Goal: Information Seeking & Learning: Learn about a topic

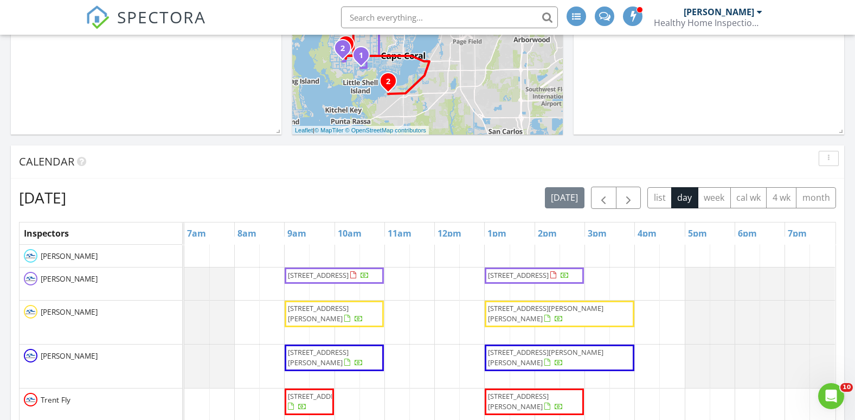
scroll to position [434, 0]
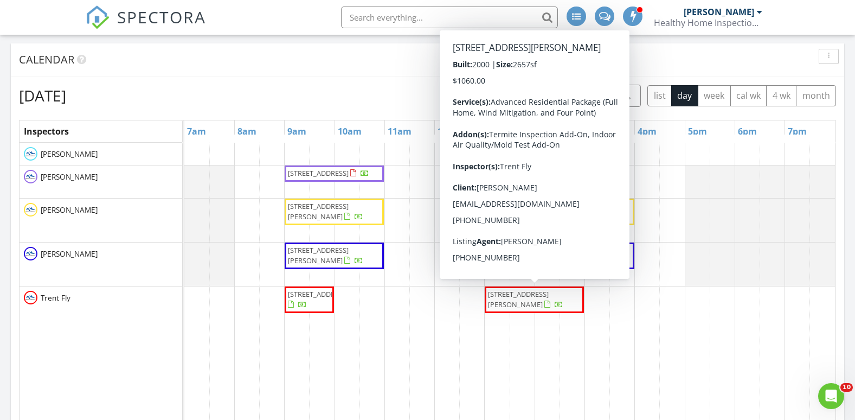
click at [514, 304] on span "15250 Intracoastal Court, Fort Myers 33908" at bounding box center [518, 299] width 61 height 20
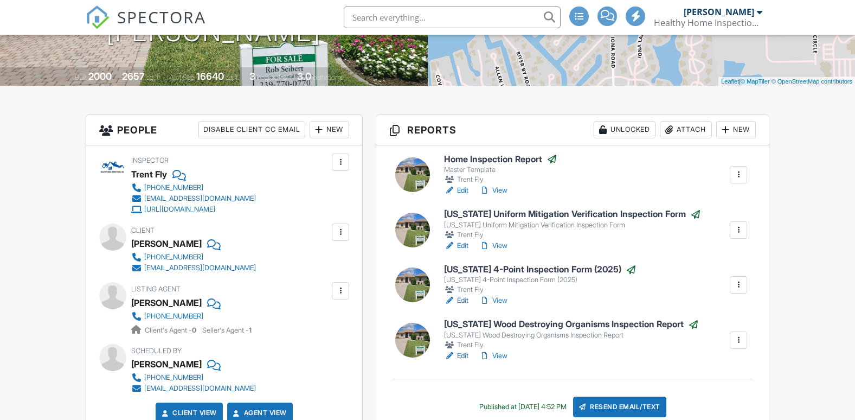
scroll to position [271, 0]
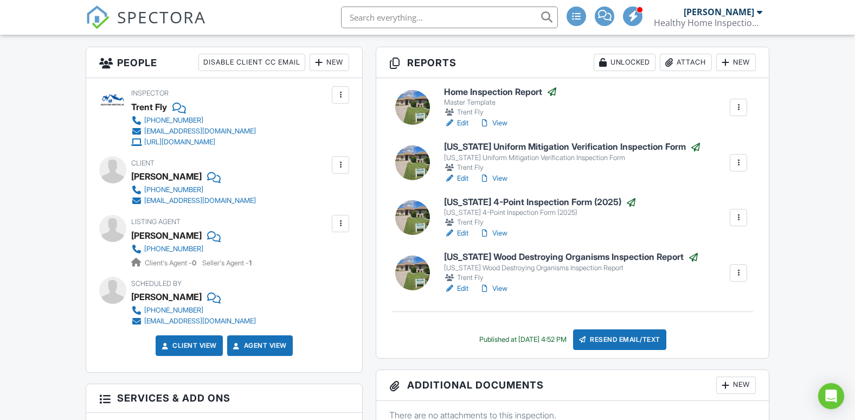
click at [500, 121] on link "View" at bounding box center [493, 123] width 28 height 11
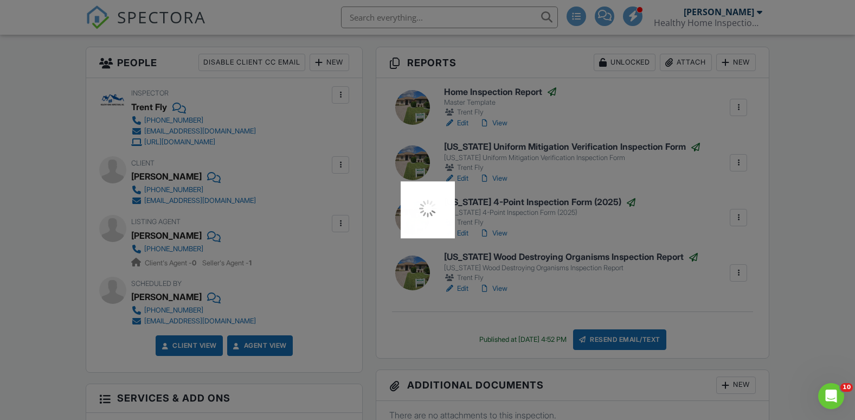
scroll to position [0, 0]
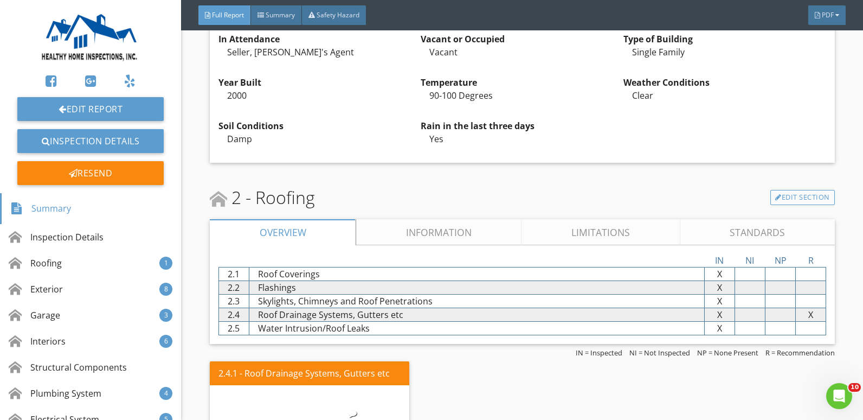
scroll to position [651, 0]
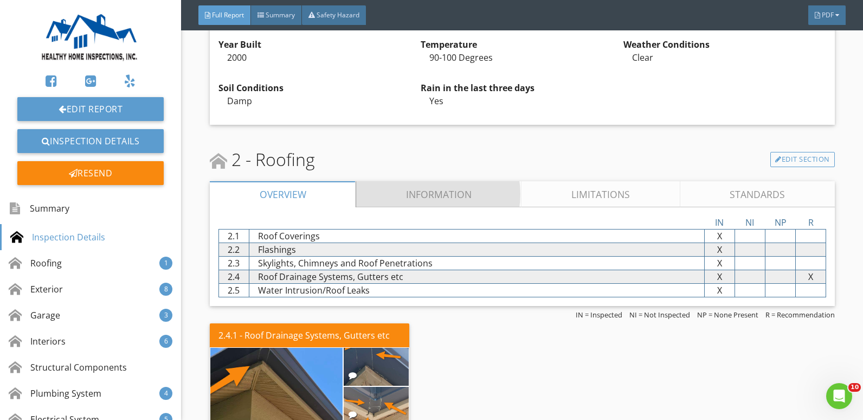
click at [446, 192] on link "Information" at bounding box center [438, 194] width 165 height 26
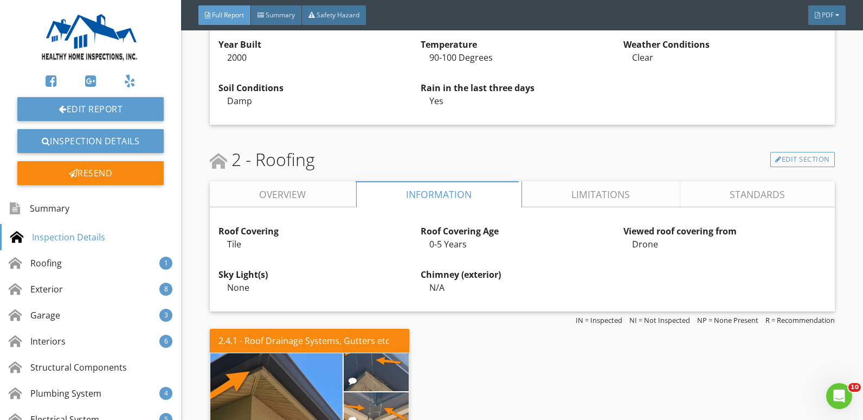
click at [292, 196] on link "Overview" at bounding box center [283, 194] width 146 height 26
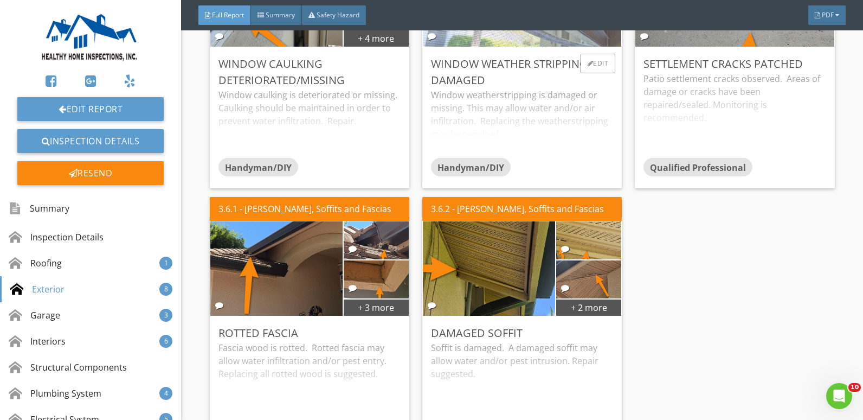
scroll to position [1843, 0]
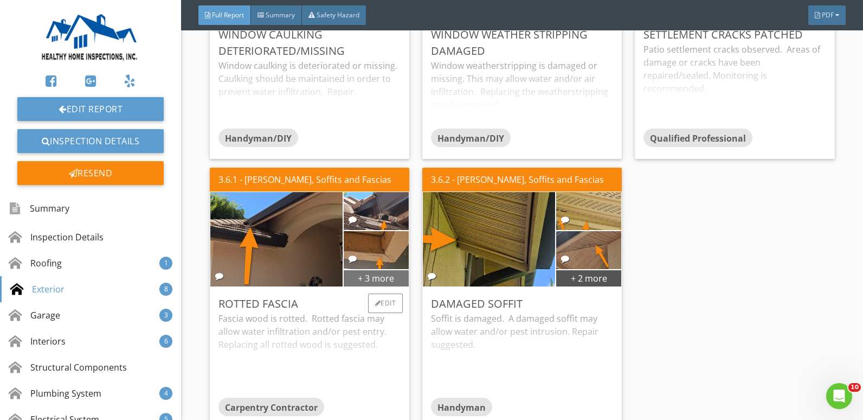
click at [381, 276] on div "+ 3 more" at bounding box center [376, 277] width 65 height 17
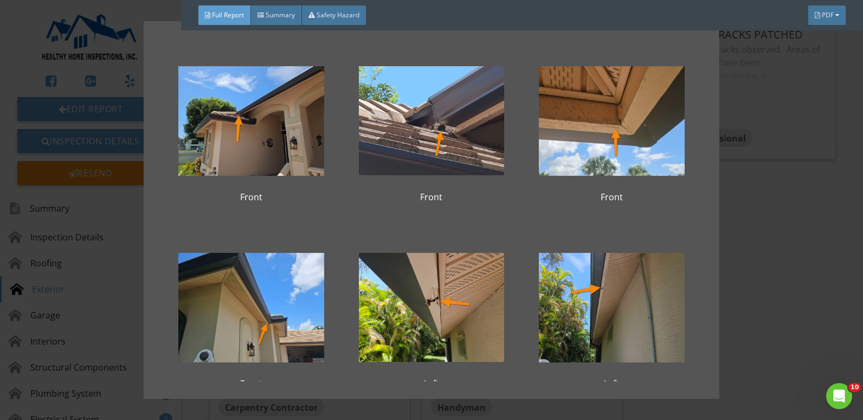
click at [739, 285] on div "Front Front Front Front Left Left" at bounding box center [431, 210] width 863 height 420
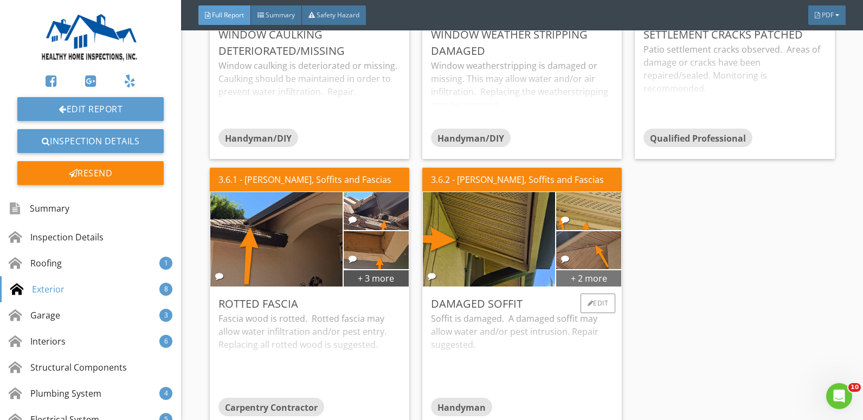
click at [565, 276] on div "+ 2 more" at bounding box center [588, 277] width 65 height 17
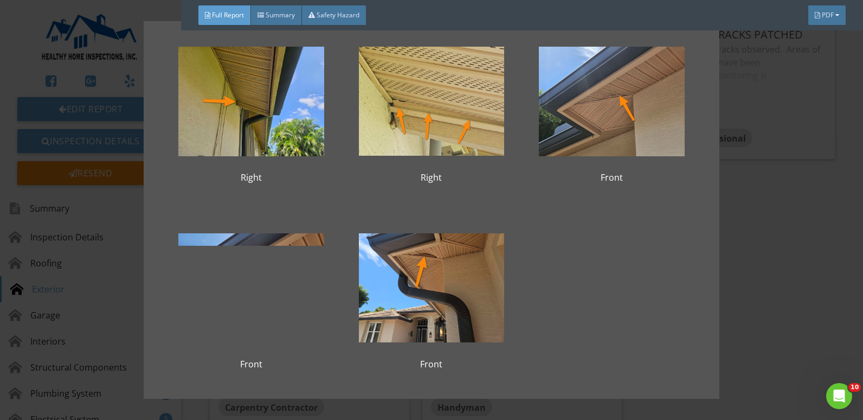
scroll to position [30, 0]
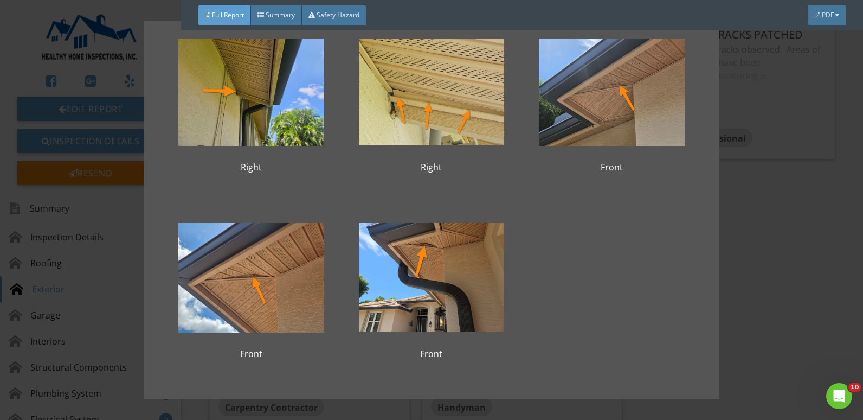
click at [814, 290] on div "Right Right Front Front Front" at bounding box center [431, 210] width 863 height 420
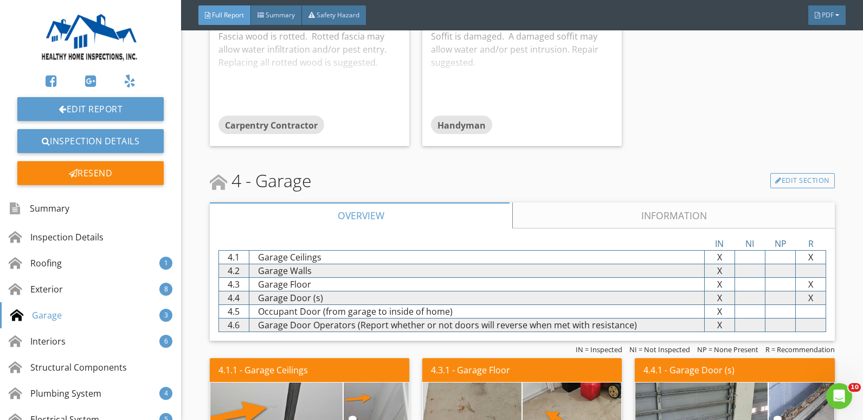
scroll to position [2277, 0]
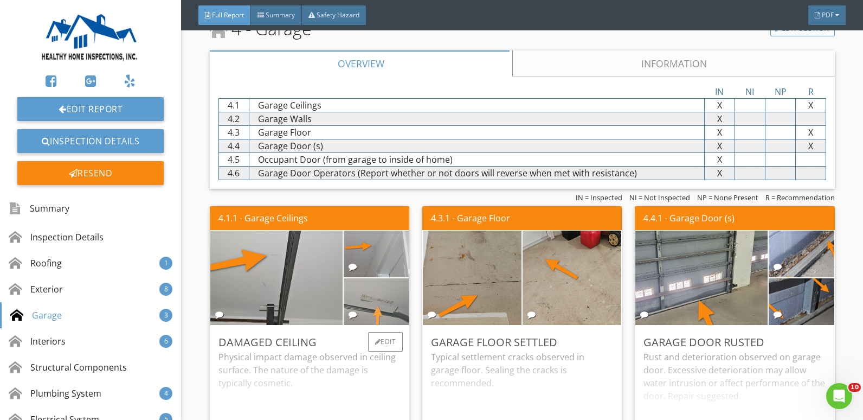
click at [397, 295] on img at bounding box center [377, 301] width 156 height 117
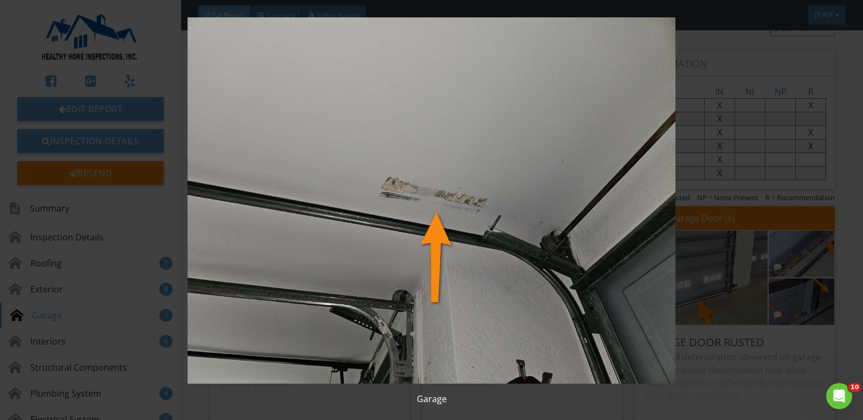
click at [700, 266] on img at bounding box center [431, 200] width 787 height 366
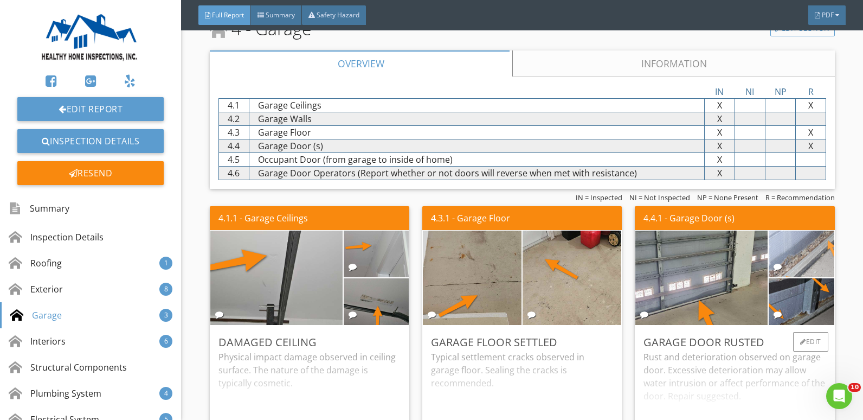
click at [793, 254] on img at bounding box center [802, 254] width 156 height 117
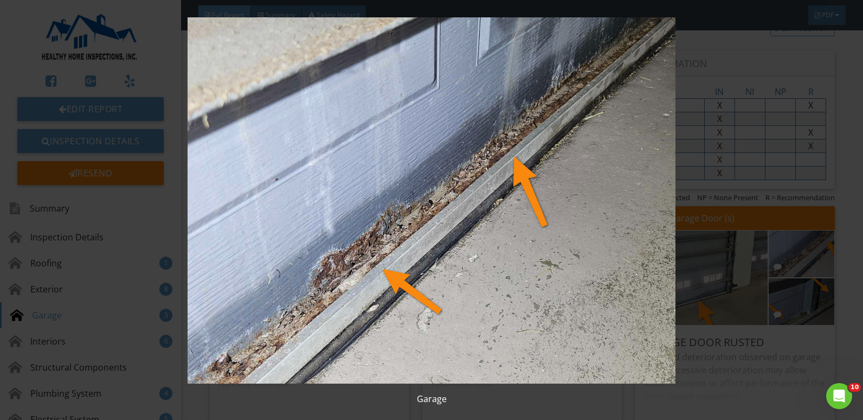
click at [776, 255] on img at bounding box center [431, 200] width 787 height 366
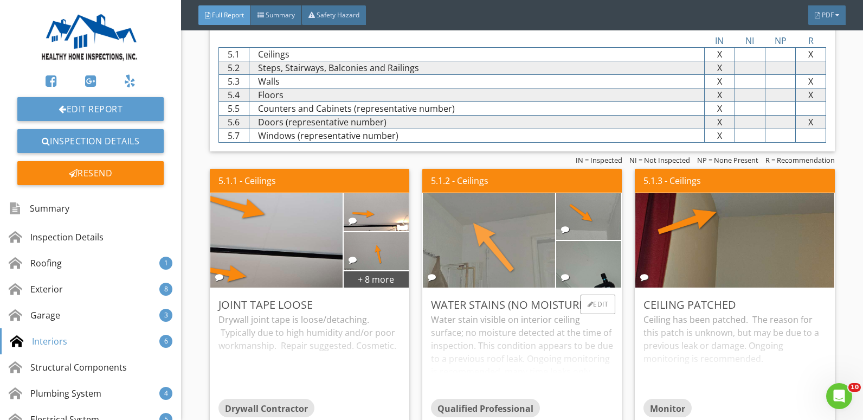
scroll to position [2819, 0]
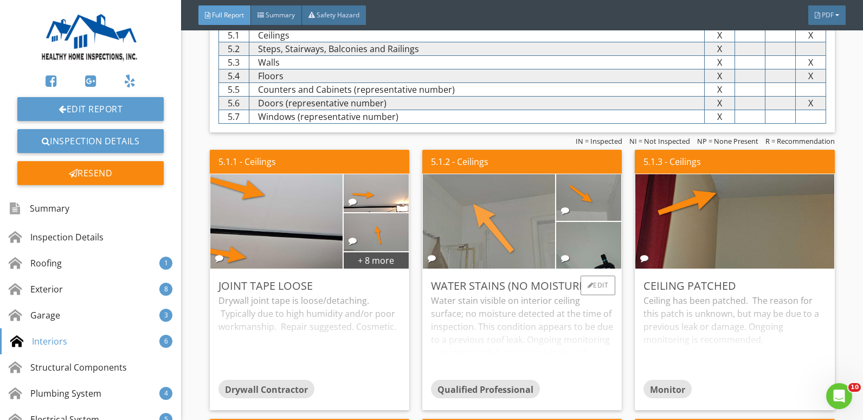
click at [495, 232] on img at bounding box center [489, 222] width 314 height 236
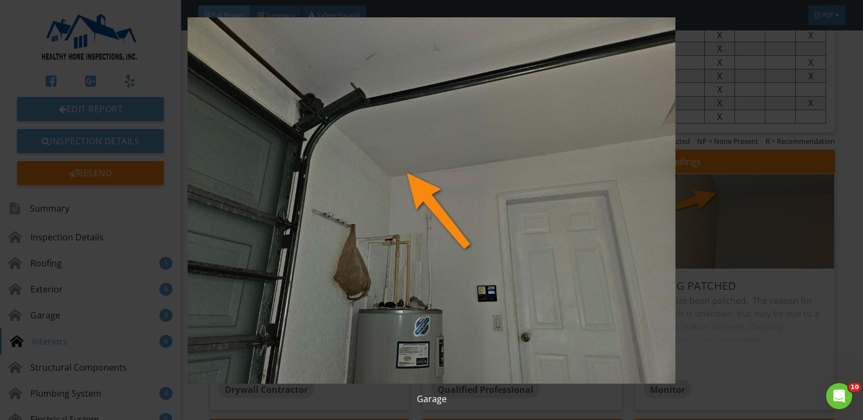
click at [742, 224] on img at bounding box center [431, 200] width 787 height 366
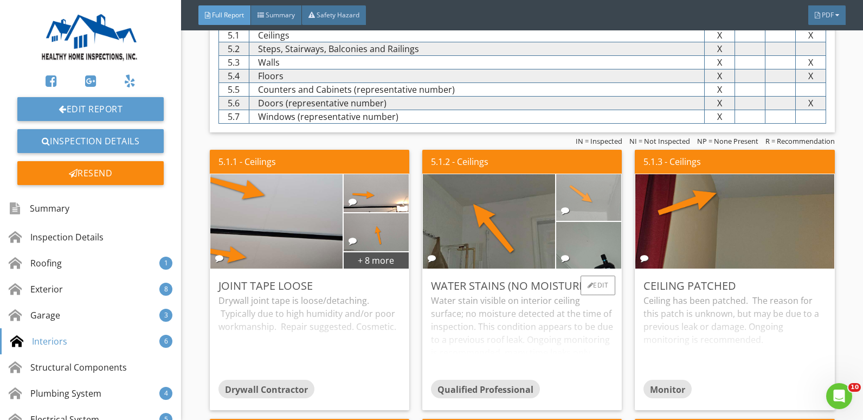
click at [572, 194] on img at bounding box center [589, 197] width 156 height 117
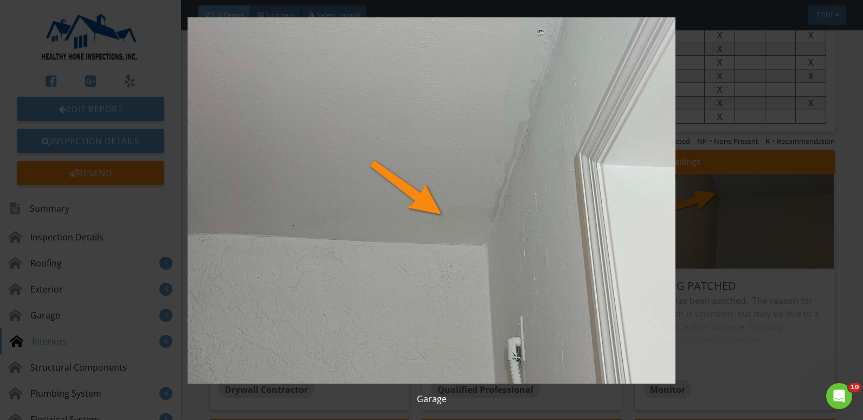
click at [724, 253] on img at bounding box center [431, 200] width 787 height 366
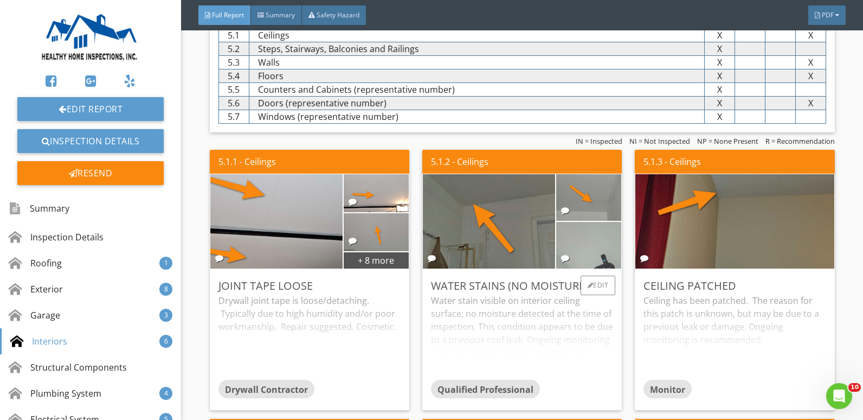
click at [577, 255] on img at bounding box center [589, 245] width 156 height 117
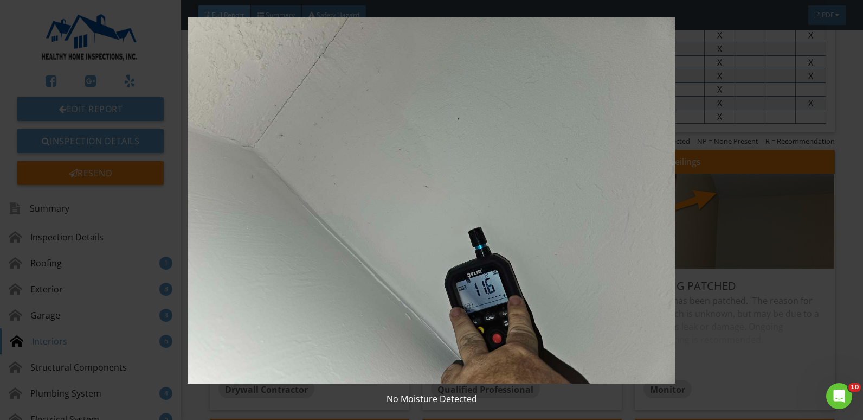
click at [697, 240] on img at bounding box center [431, 200] width 787 height 366
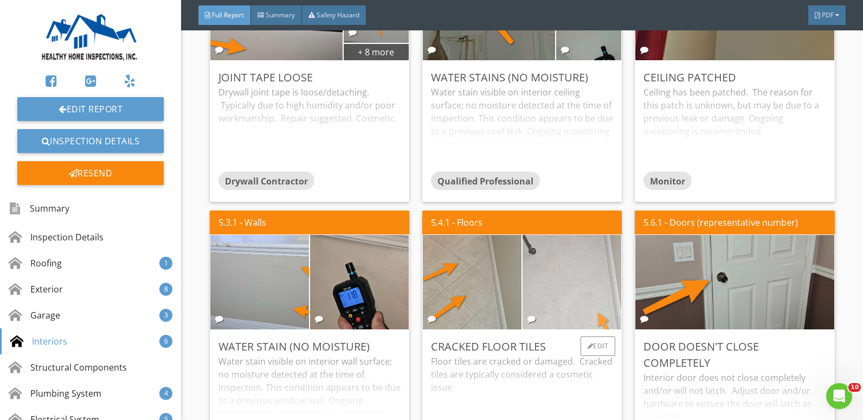
scroll to position [3090, 0]
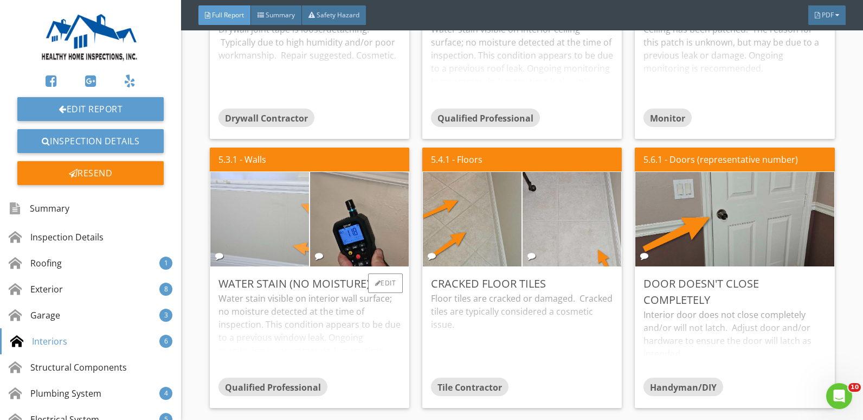
click at [280, 217] on img at bounding box center [259, 218] width 247 height 185
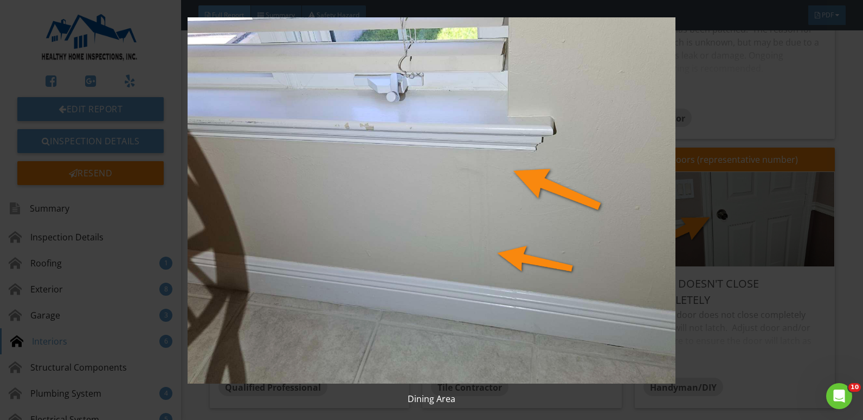
click at [709, 205] on img at bounding box center [431, 200] width 787 height 366
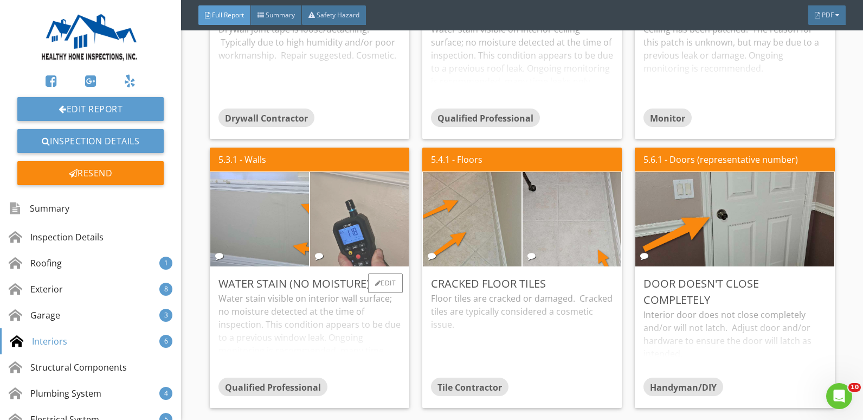
click at [343, 221] on img at bounding box center [359, 218] width 247 height 185
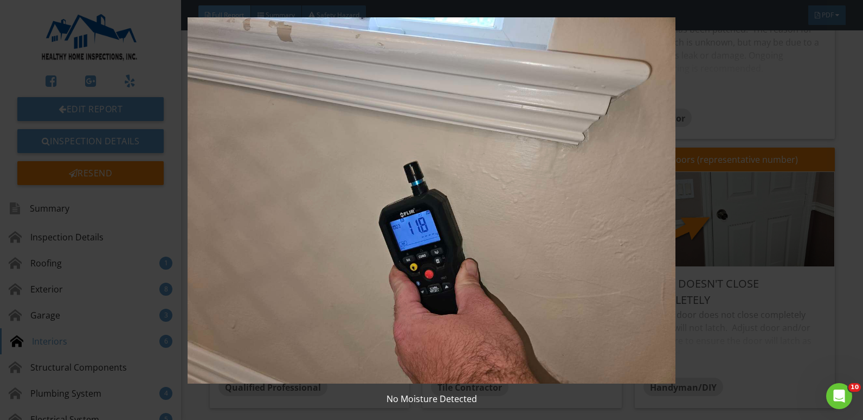
click at [770, 224] on img at bounding box center [431, 200] width 787 height 366
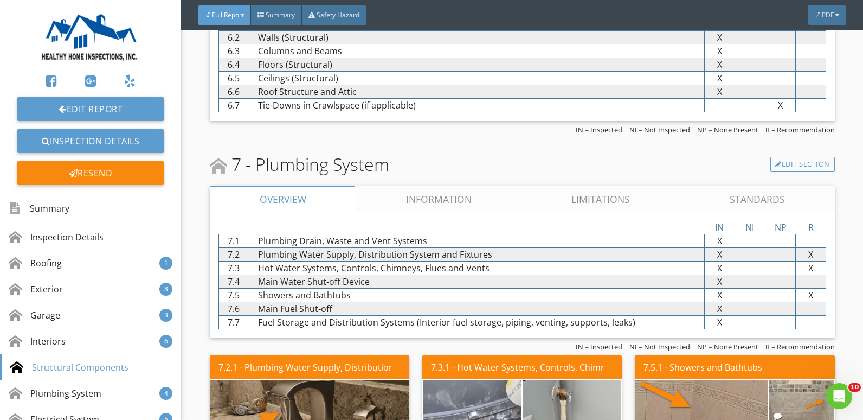
scroll to position [3741, 0]
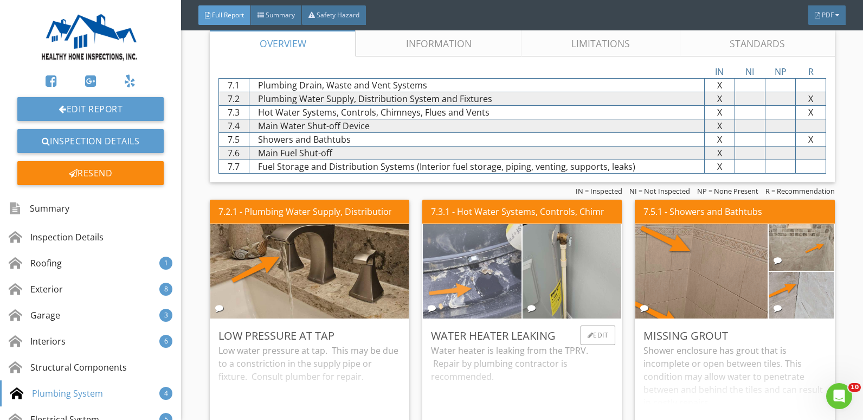
click at [478, 270] on img at bounding box center [472, 270] width 247 height 185
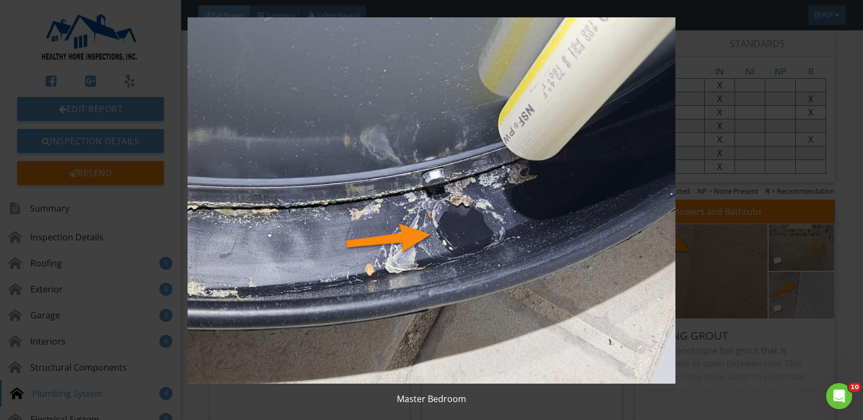
click at [755, 268] on img at bounding box center [431, 200] width 787 height 366
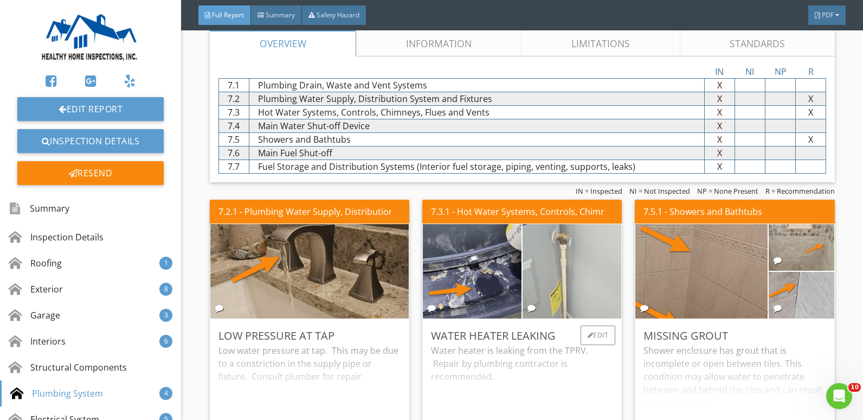
click at [559, 268] on img at bounding box center [572, 270] width 247 height 185
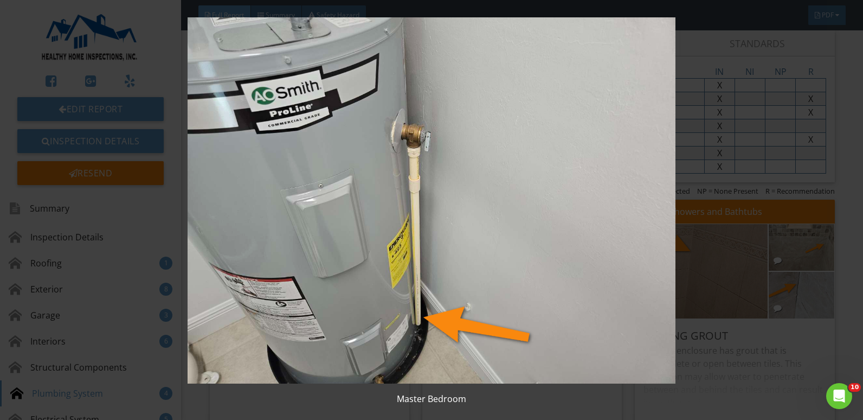
click at [735, 274] on img at bounding box center [431, 200] width 787 height 366
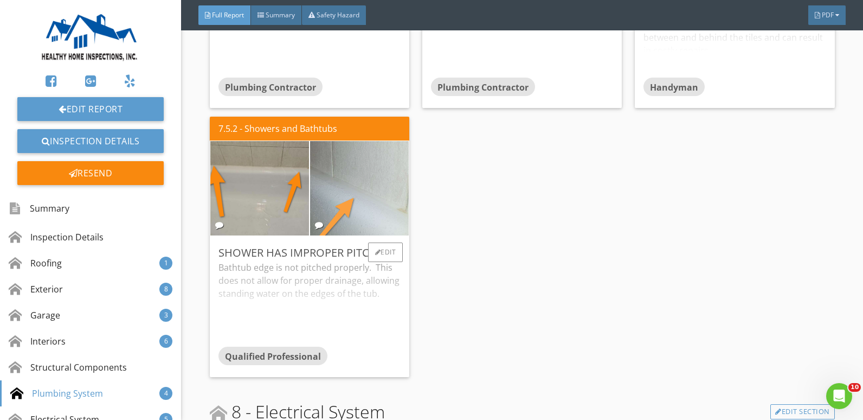
scroll to position [4066, 0]
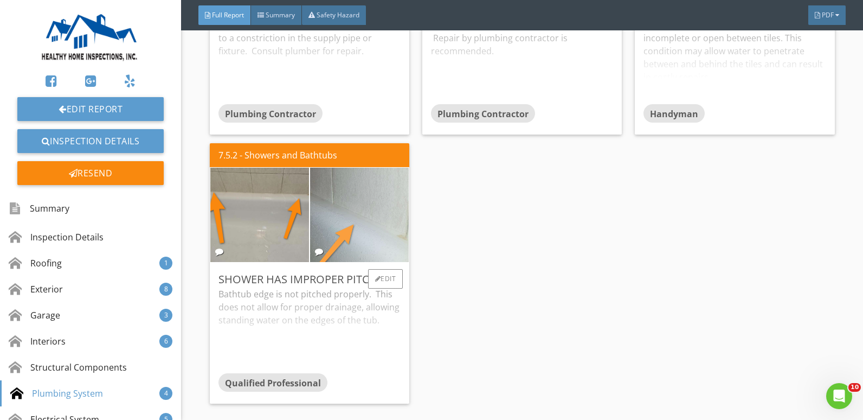
click at [339, 222] on img at bounding box center [359, 214] width 247 height 185
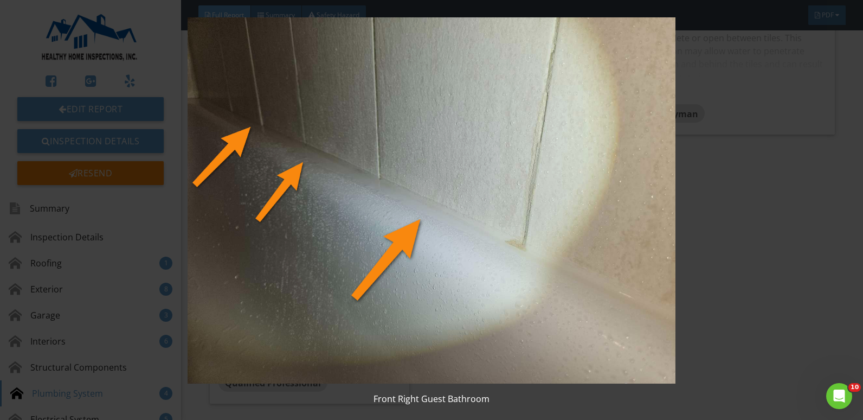
click at [769, 228] on img at bounding box center [431, 200] width 787 height 366
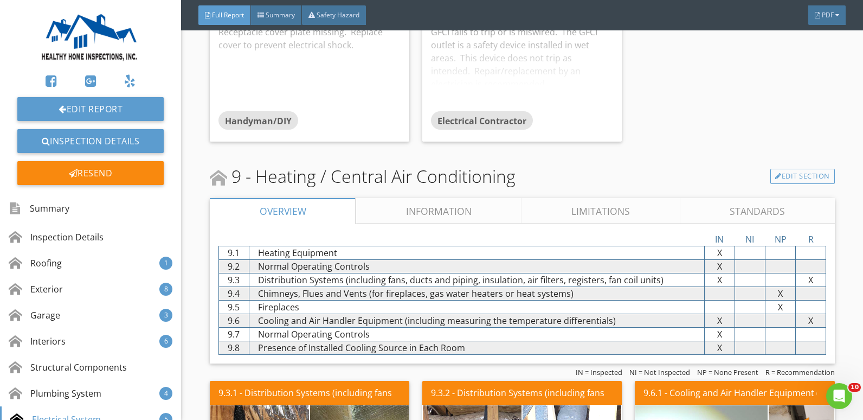
scroll to position [5313, 0]
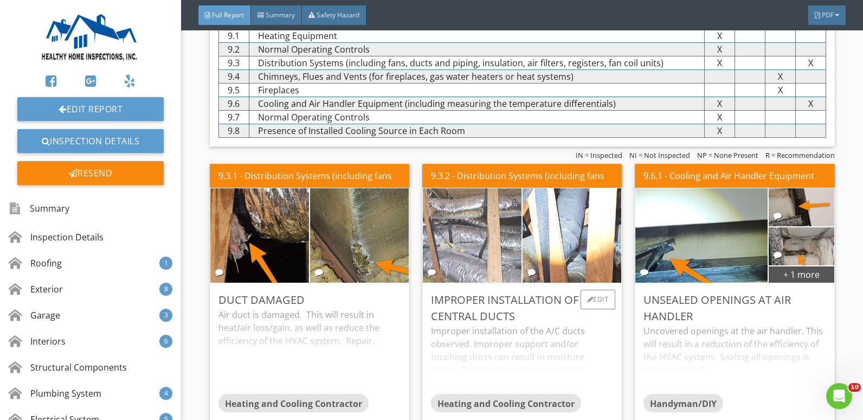
click at [435, 252] on img at bounding box center [472, 235] width 247 height 185
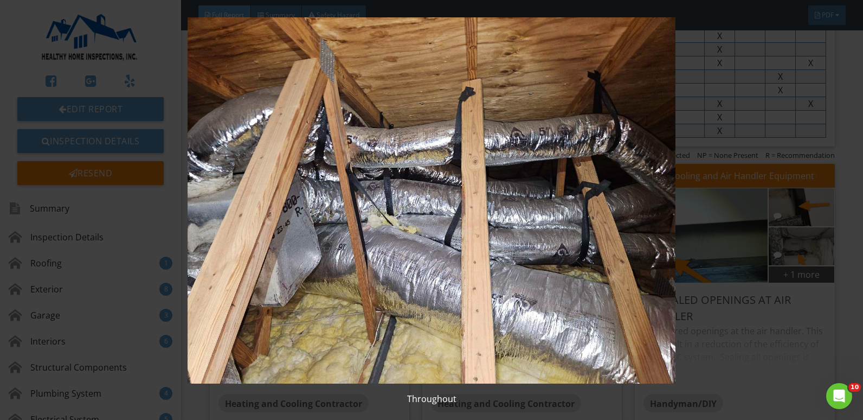
click at [763, 275] on img at bounding box center [431, 200] width 787 height 366
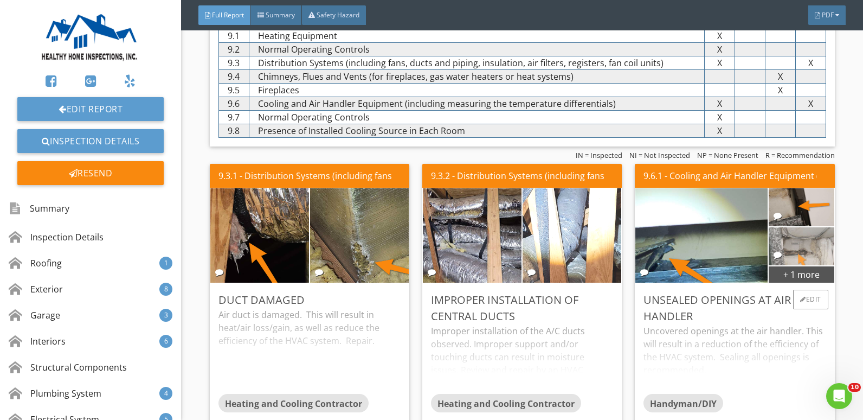
click at [787, 250] on img at bounding box center [801, 246] width 126 height 95
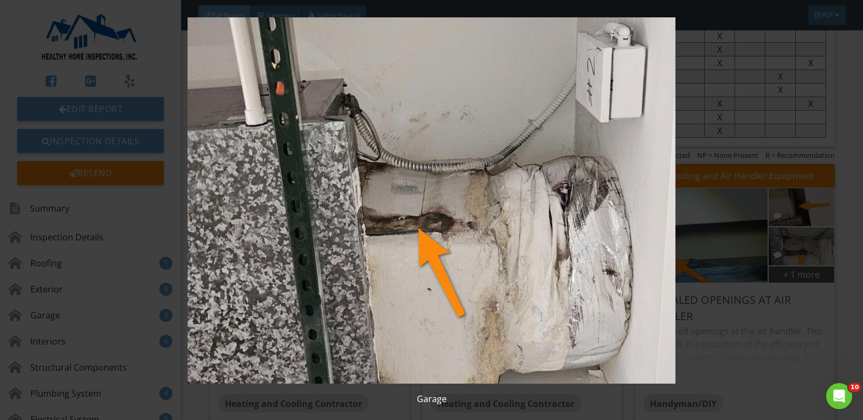
click at [756, 253] on img at bounding box center [431, 200] width 787 height 366
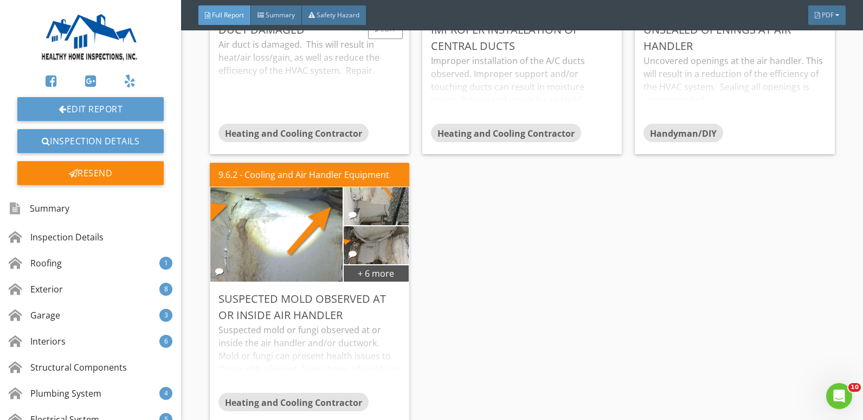
scroll to position [5584, 0]
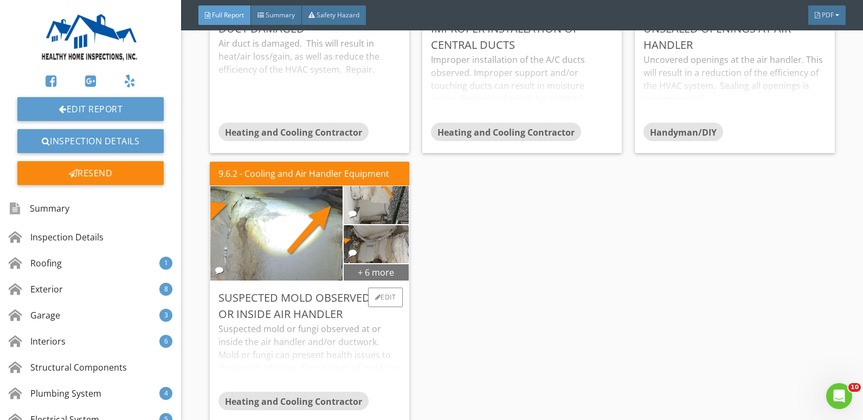
click at [365, 273] on div "+ 6 more" at bounding box center [376, 271] width 65 height 17
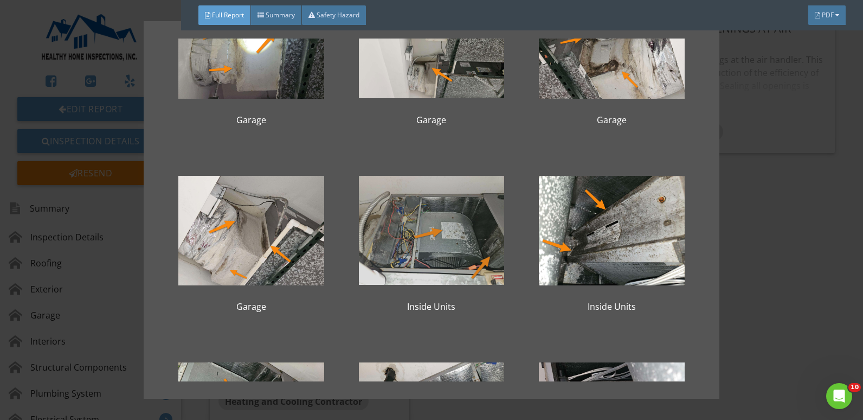
scroll to position [0, 0]
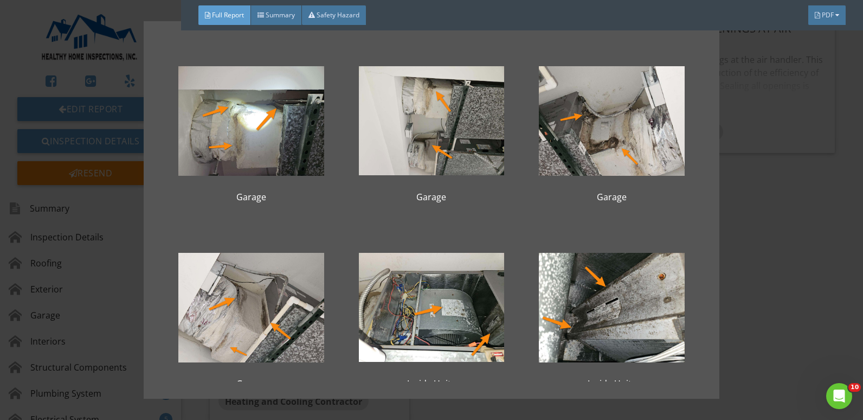
click at [794, 267] on div "Garage Garage Garage Garage Inside Units Inside Units Inside Units Inside Units…" at bounding box center [431, 210] width 863 height 420
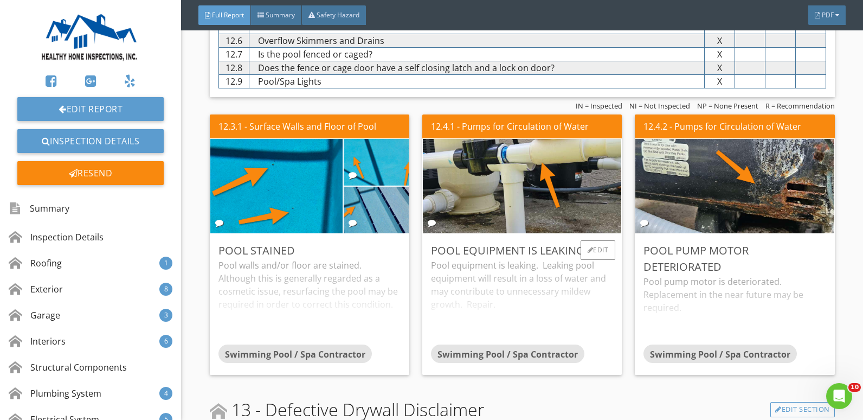
scroll to position [6831, 0]
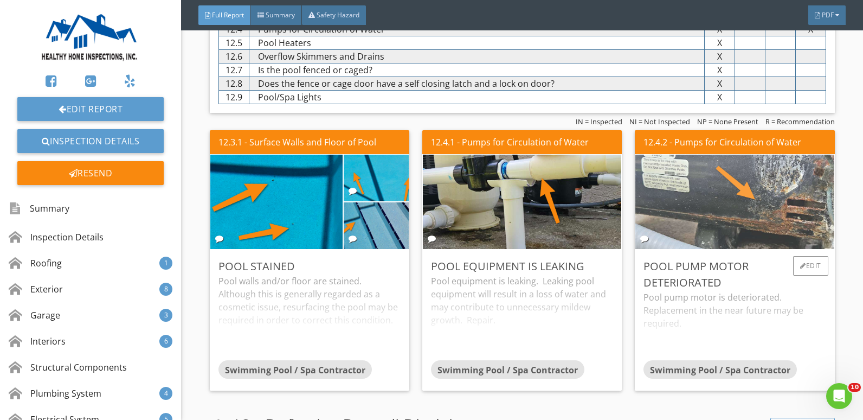
click at [746, 208] on img at bounding box center [734, 202] width 314 height 236
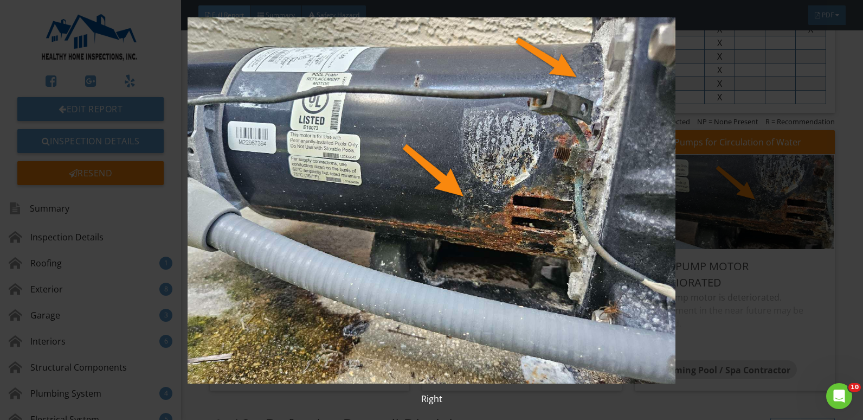
click at [710, 247] on img at bounding box center [431, 200] width 787 height 366
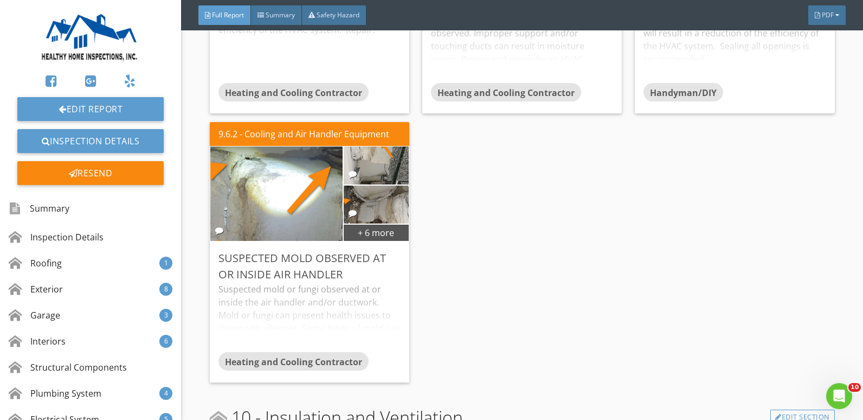
scroll to position [5638, 0]
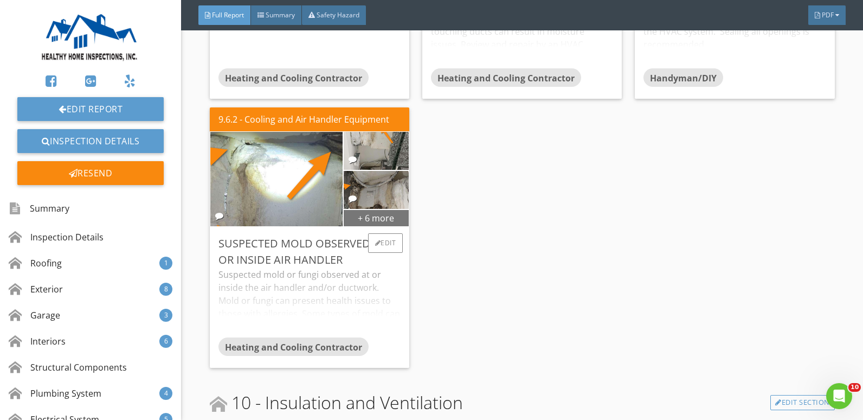
click at [353, 217] on div "+ 6 more" at bounding box center [376, 217] width 65 height 17
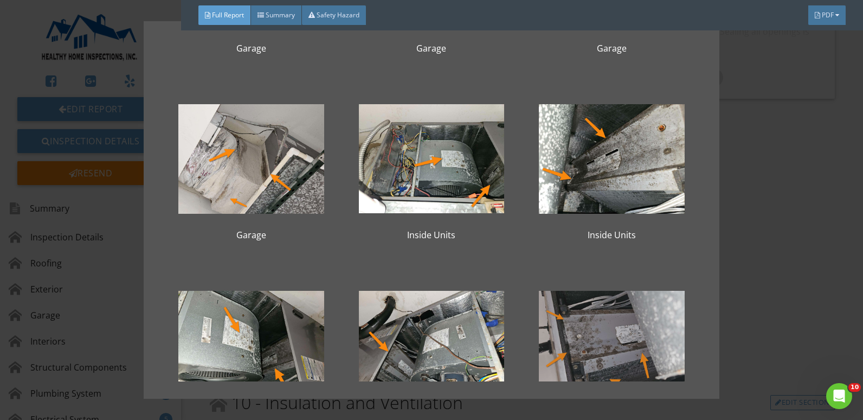
scroll to position [0, 0]
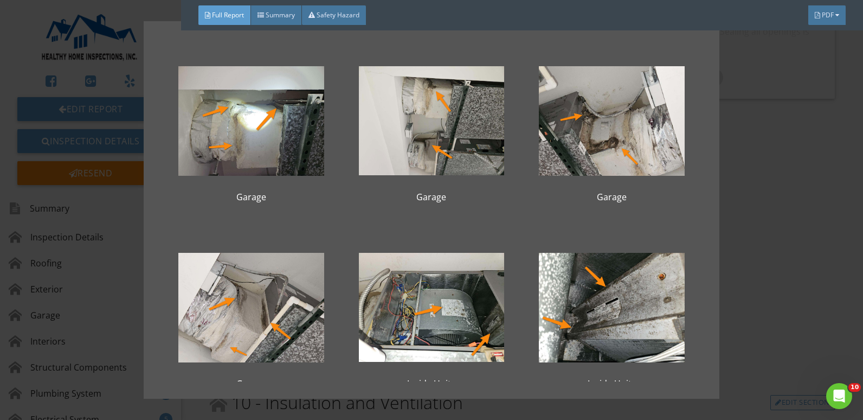
click at [774, 236] on div "Garage Garage Garage Garage Inside Units Inside Units Inside Units Inside Units…" at bounding box center [431, 210] width 863 height 420
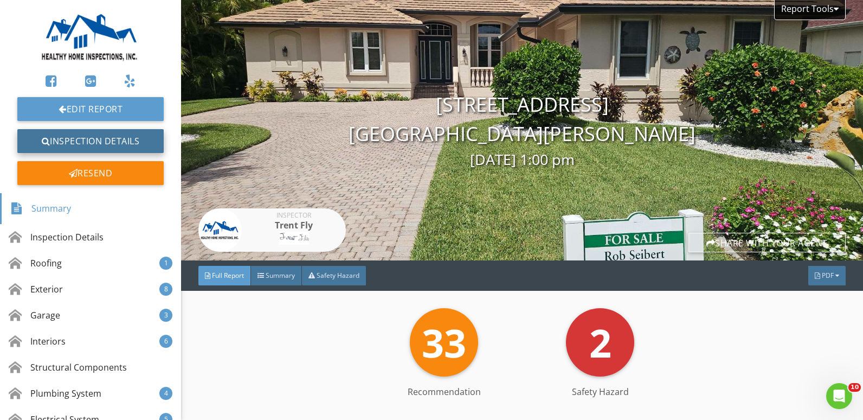
click at [87, 137] on link "Inspection Details" at bounding box center [90, 141] width 146 height 24
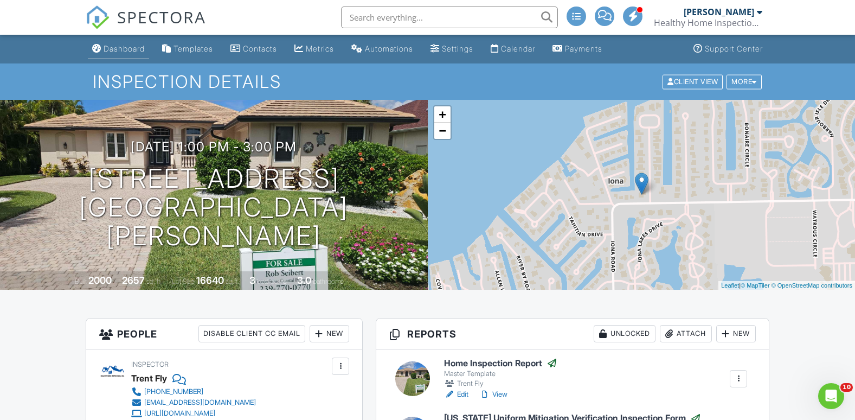
click at [115, 53] on div "Dashboard" at bounding box center [124, 48] width 41 height 9
